Goal: Task Accomplishment & Management: Complete application form

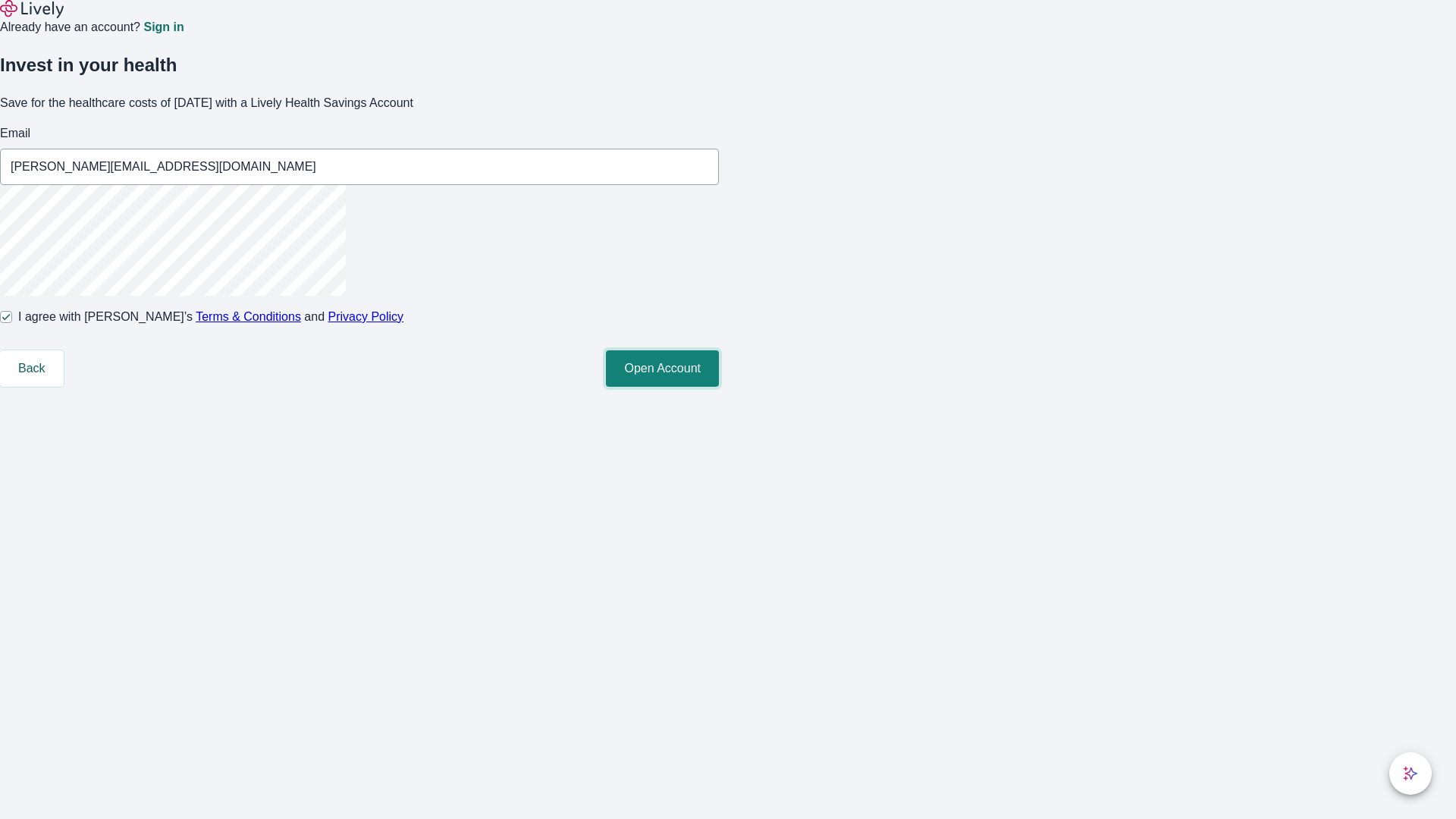
click at [719, 386] on button "Open Account" at bounding box center [662, 368] width 113 height 36
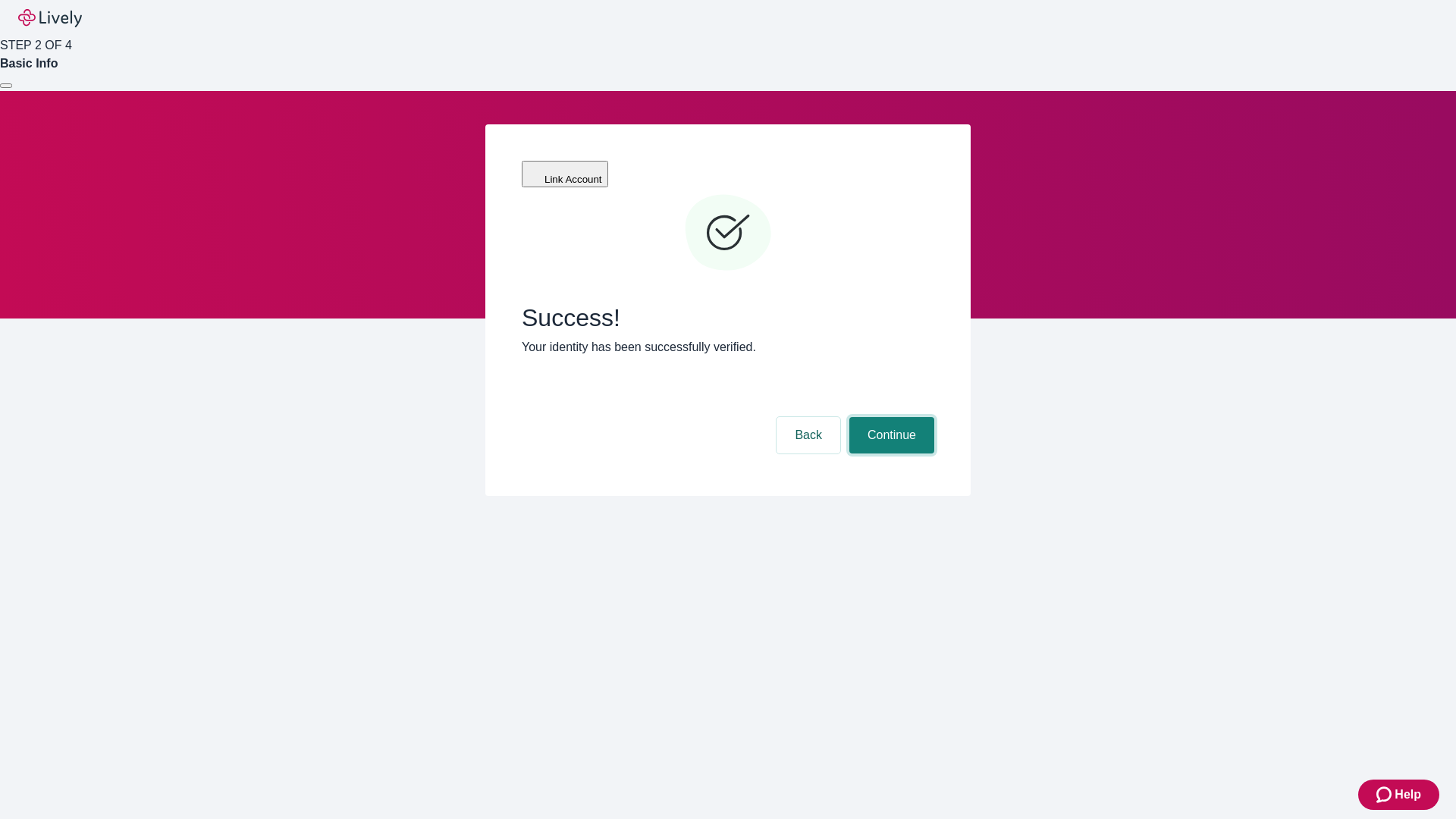
click at [889, 417] on button "Continue" at bounding box center [892, 435] width 85 height 36
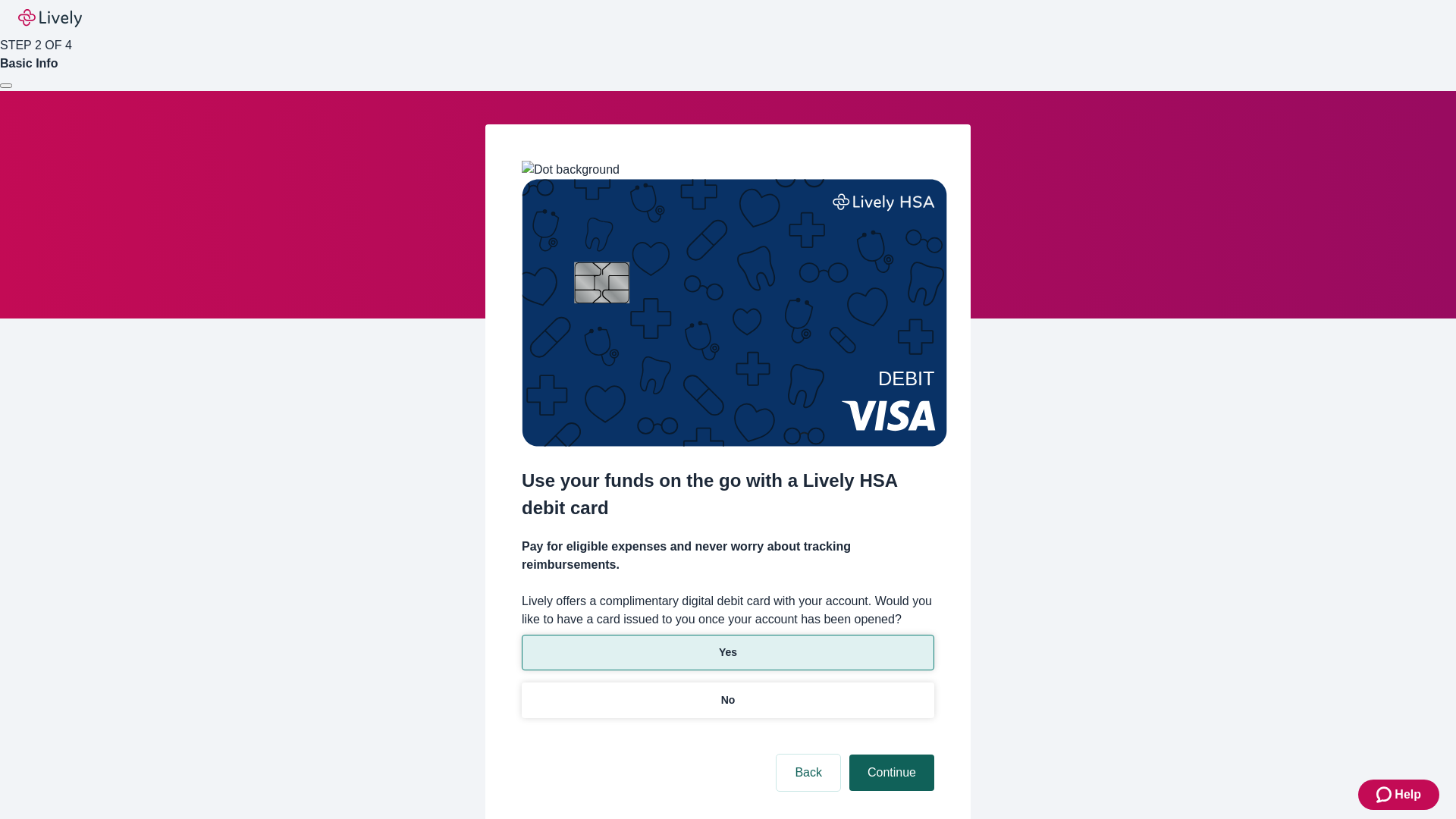
click at [727, 645] on p "Yes" at bounding box center [728, 653] width 18 height 16
click at [889, 755] on button "Continue" at bounding box center [892, 772] width 85 height 36
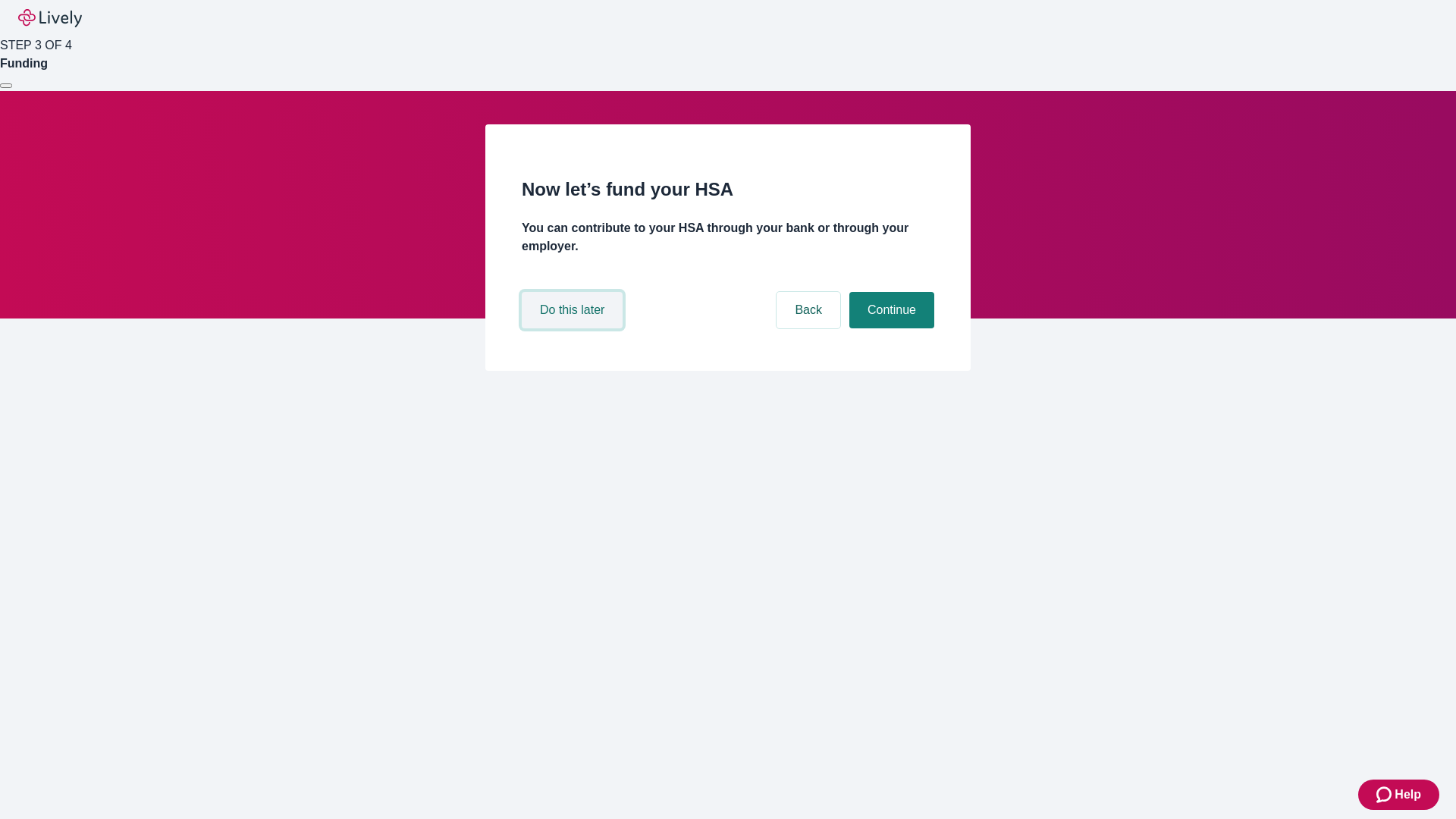
click at [574, 328] on button "Do this later" at bounding box center [572, 310] width 101 height 36
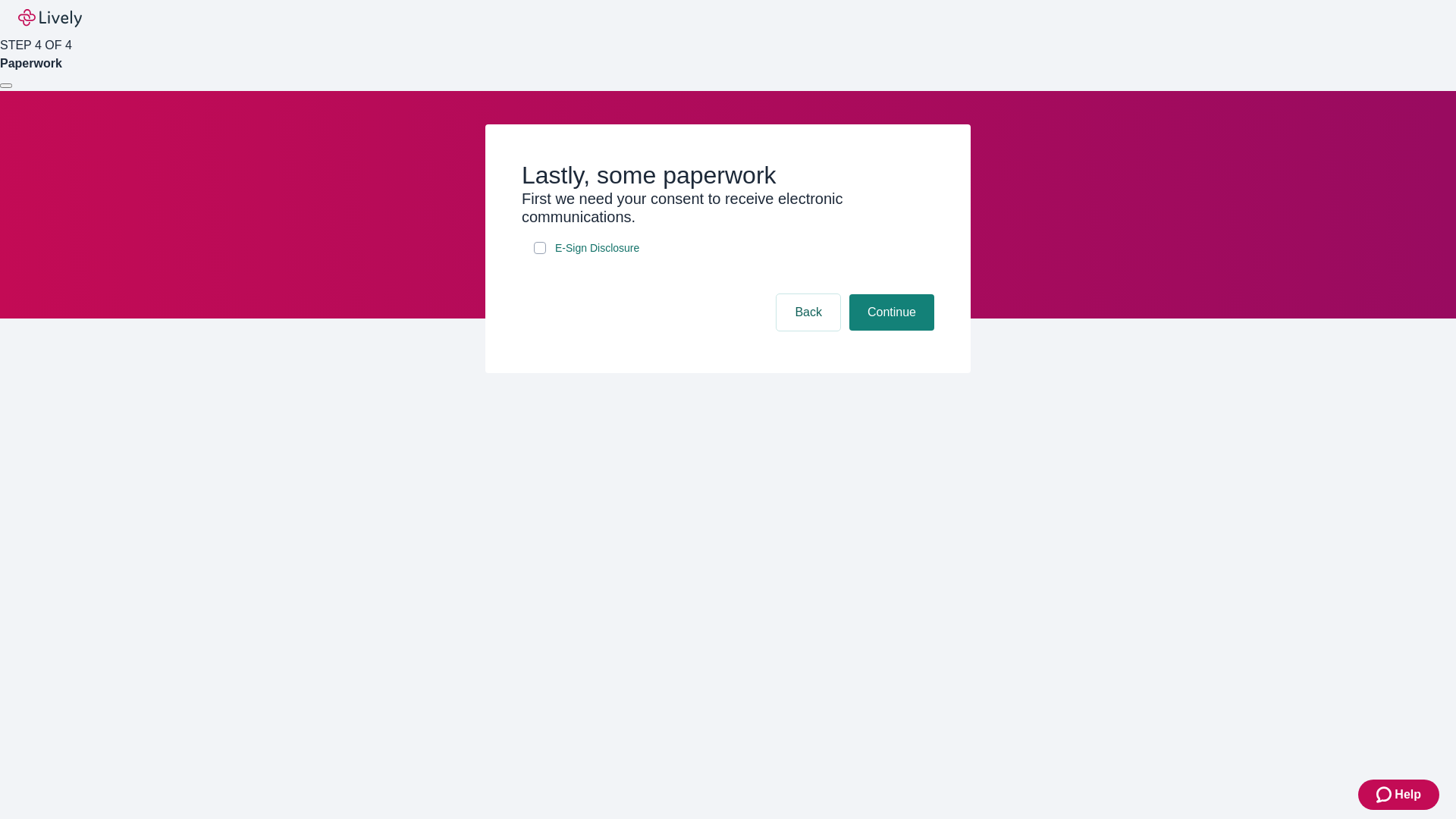
click at [540, 254] on input "E-Sign Disclosure" at bounding box center [540, 248] width 12 height 12
checkbox input "true"
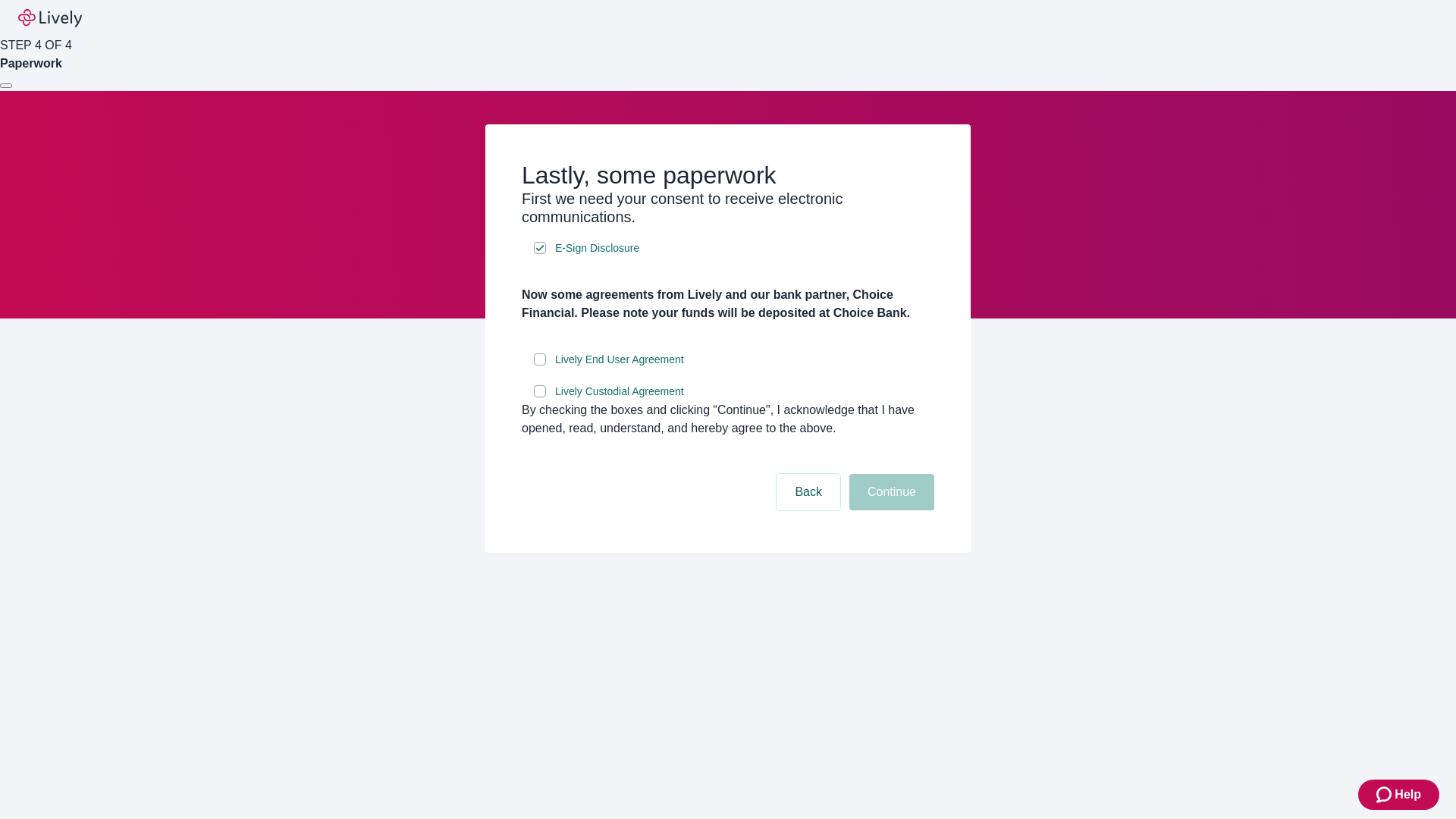
click at [540, 366] on input "Lively End User Agreement" at bounding box center [540, 360] width 12 height 12
checkbox input "true"
click at [540, 397] on input "Lively Custodial Agreement" at bounding box center [540, 391] width 12 height 12
checkbox input "true"
click at [889, 511] on button "Continue" at bounding box center [892, 492] width 85 height 36
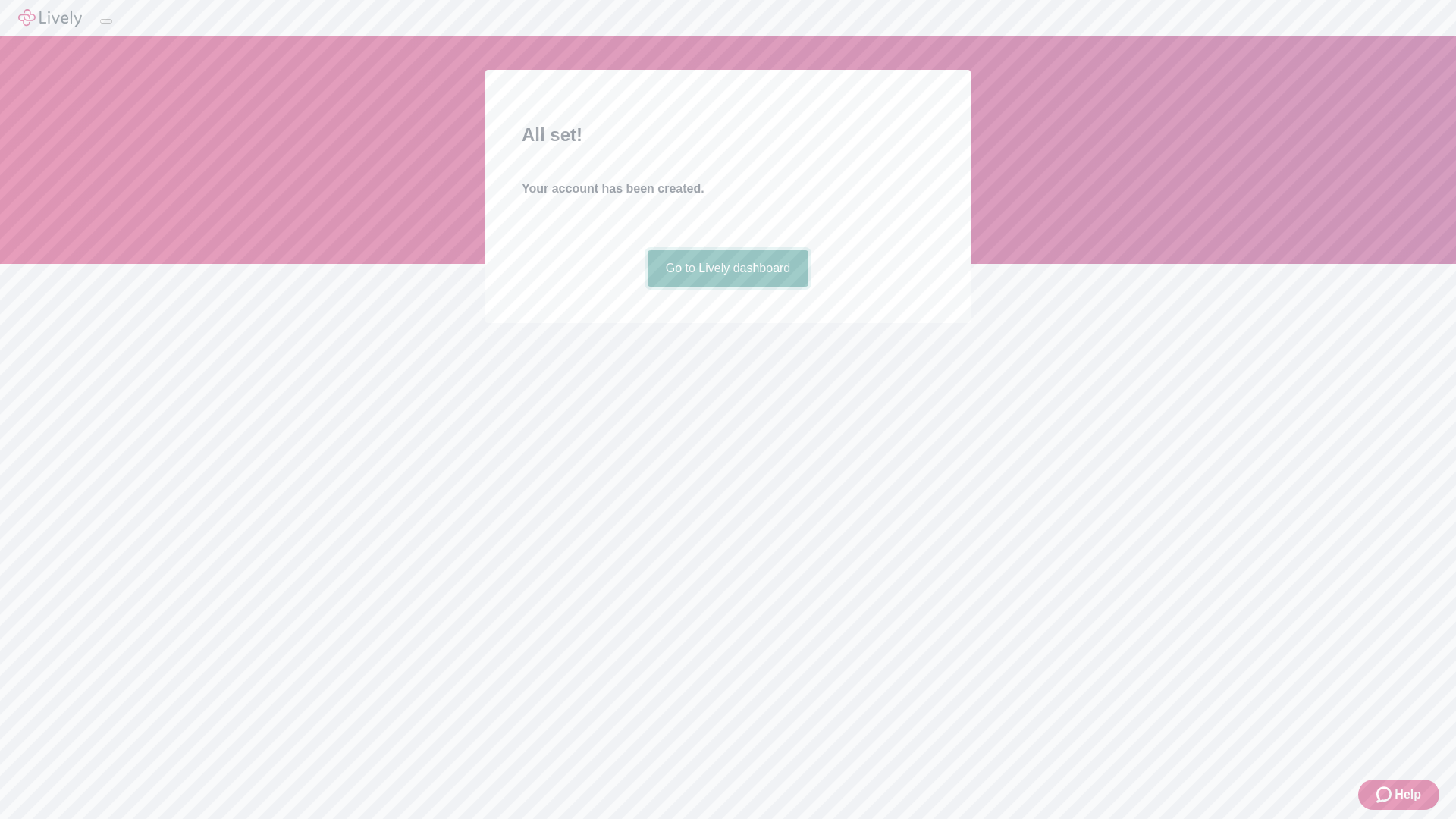
click at [727, 287] on link "Go to Lively dashboard" at bounding box center [728, 268] width 162 height 36
